Goal: Browse casually: Explore the website without a specific task or goal

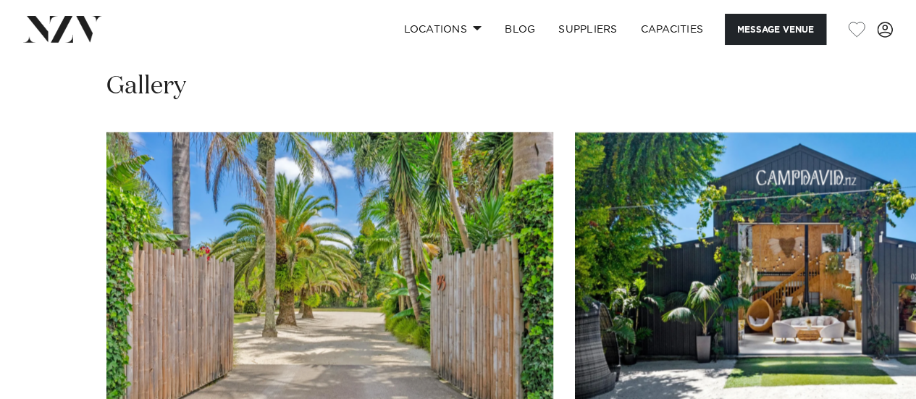
scroll to position [1290, 0]
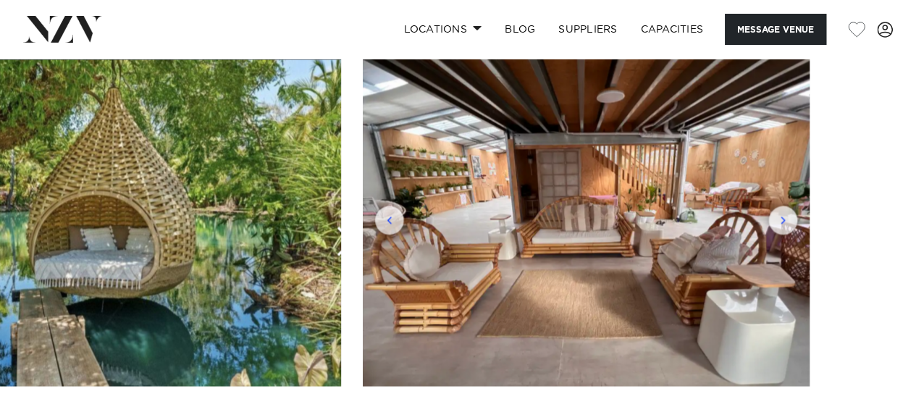
click at [872, 363] on swiper-container at bounding box center [458, 257] width 916 height 398
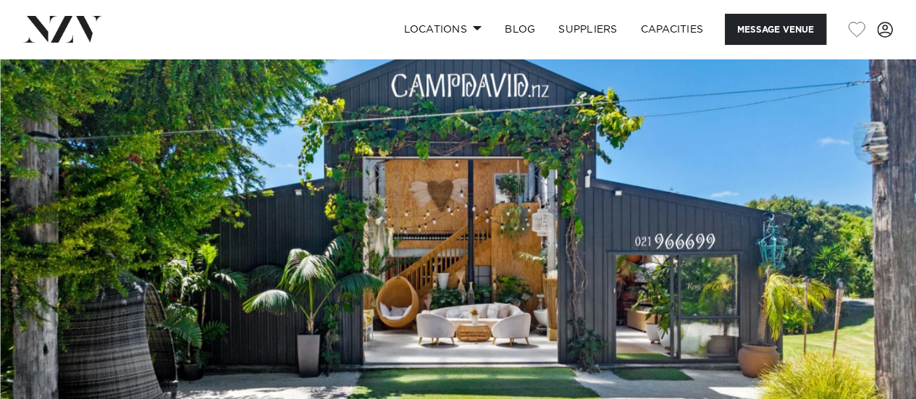
scroll to position [0, 0]
